Goal: Transaction & Acquisition: Purchase product/service

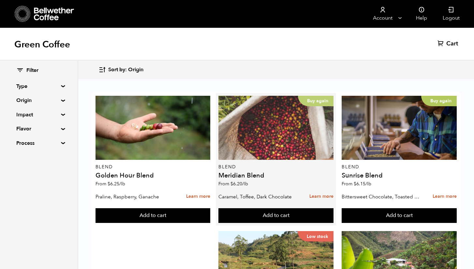
click at [262, 148] on div "Buy again" at bounding box center [276, 128] width 115 height 64
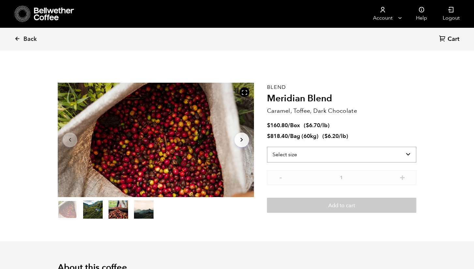
scroll to position [284, 348]
select select "bag-3"
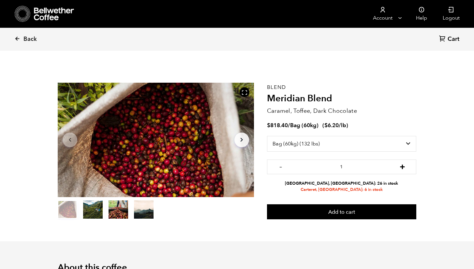
click at [403, 166] on button "+" at bounding box center [403, 165] width 8 height 7
type input "3"
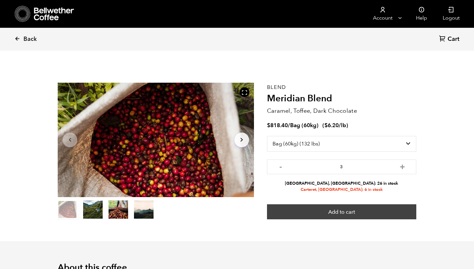
click at [375, 214] on button "Add to cart" at bounding box center [341, 211] width 149 height 15
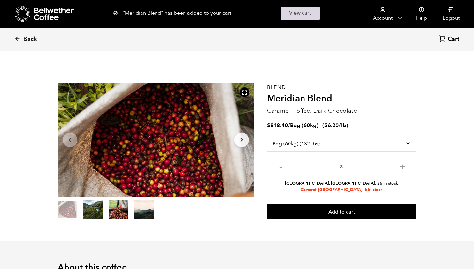
click at [295, 15] on link "View cart" at bounding box center [300, 13] width 39 height 13
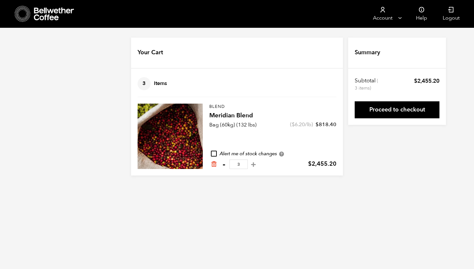
click at [224, 162] on button "-" at bounding box center [224, 164] width 8 height 7
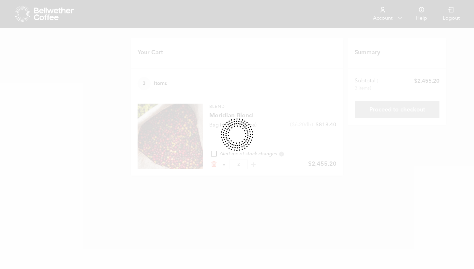
type input "2"
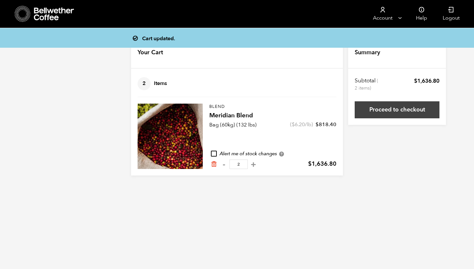
click at [378, 107] on link "Proceed to checkout" at bounding box center [397, 109] width 85 height 17
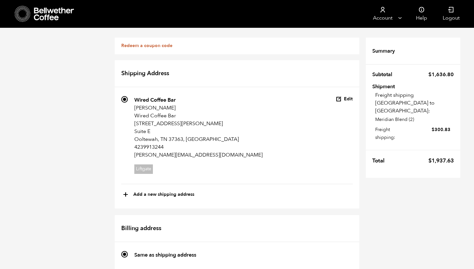
scroll to position [382, 0]
radio input "true"
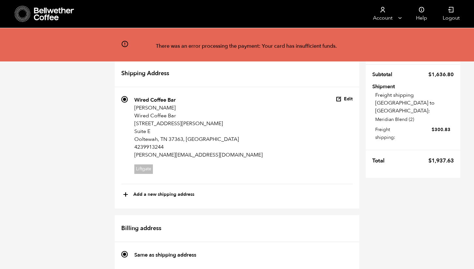
scroll to position [0, 0]
